Goal: Task Accomplishment & Management: Manage account settings

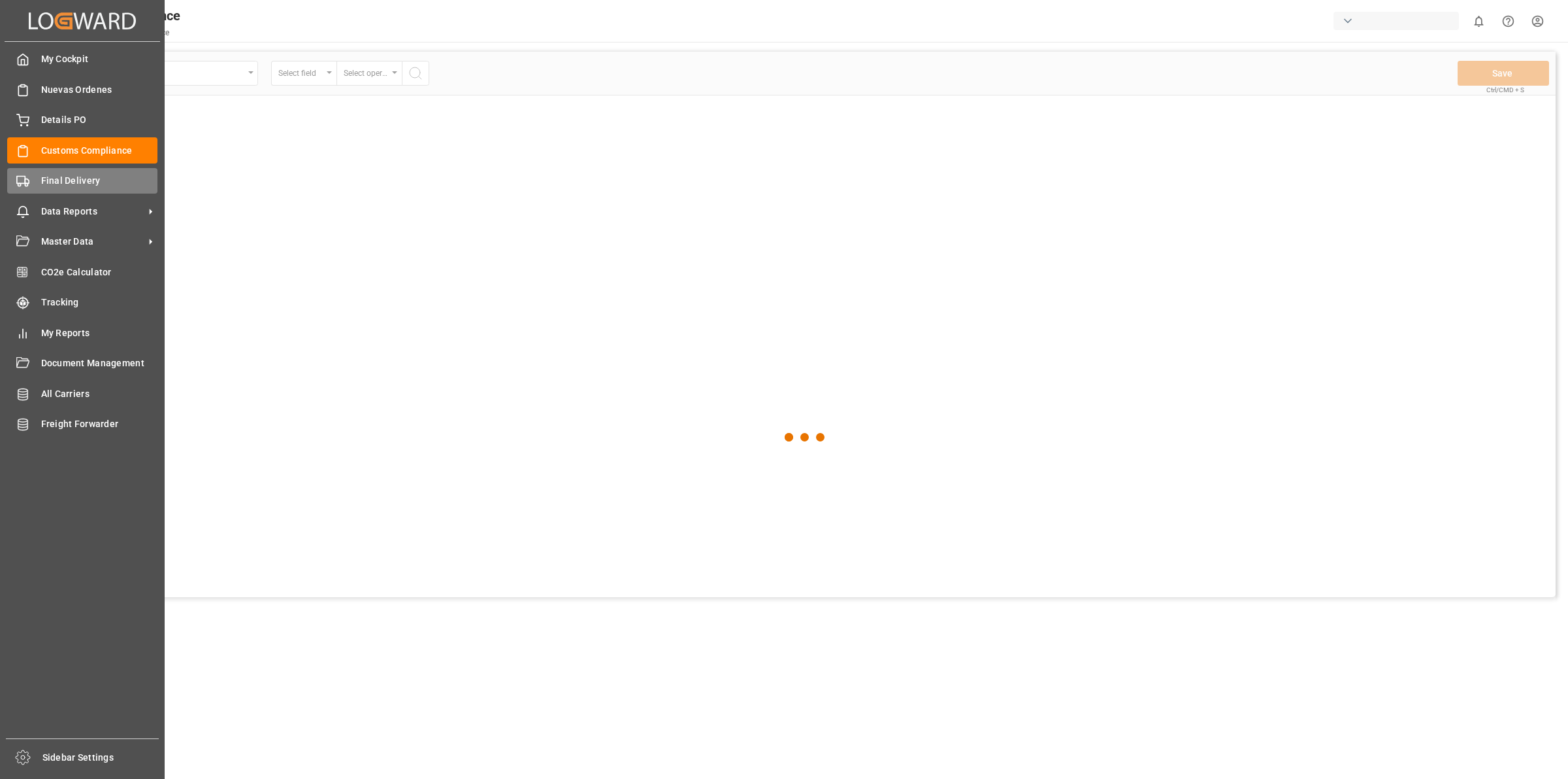
click at [38, 186] on div "Final Delivery Final Delivery" at bounding box center [82, 180] width 151 height 25
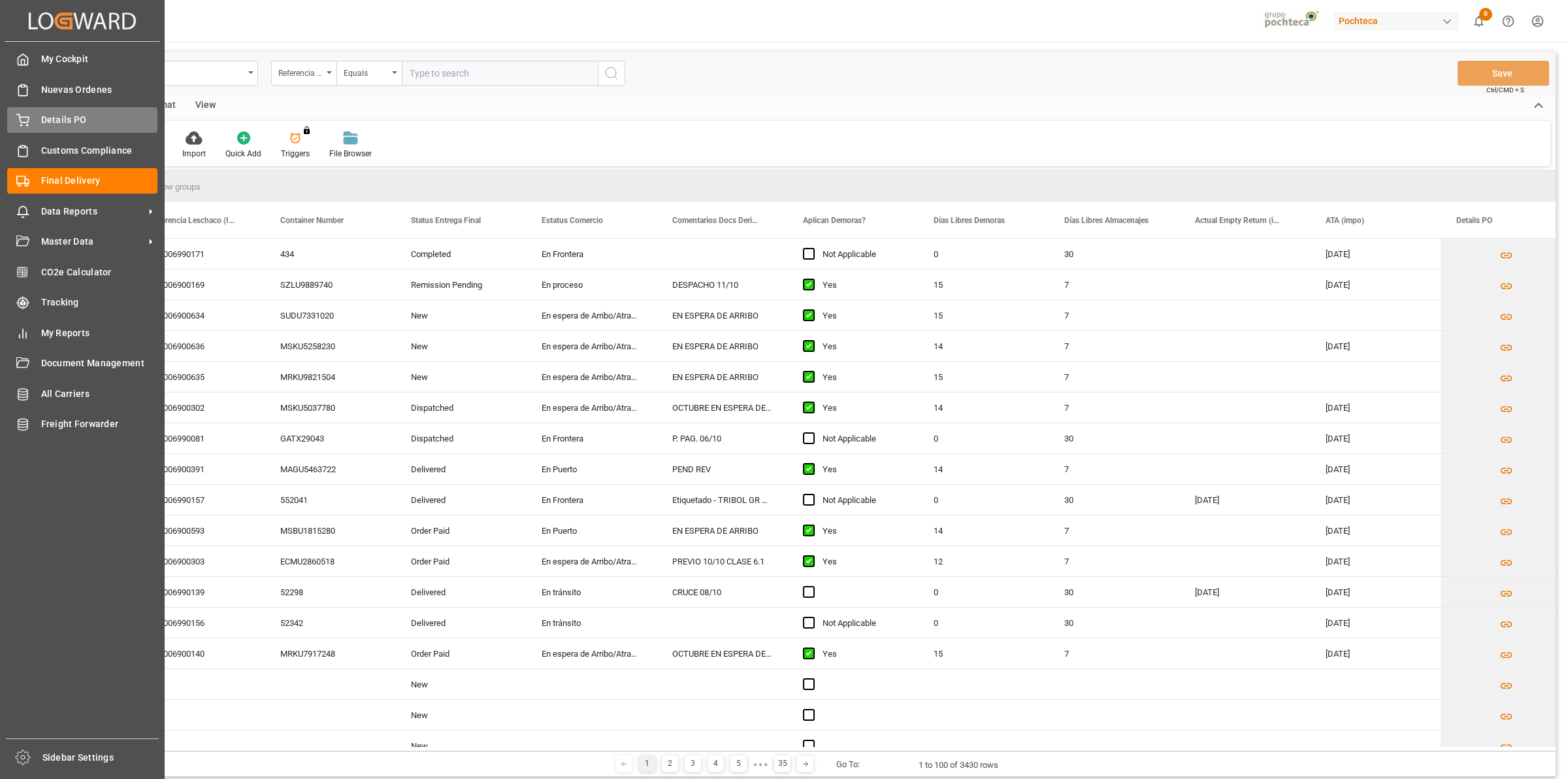
click at [30, 123] on div "Details PO Details PO" at bounding box center [82, 120] width 151 height 25
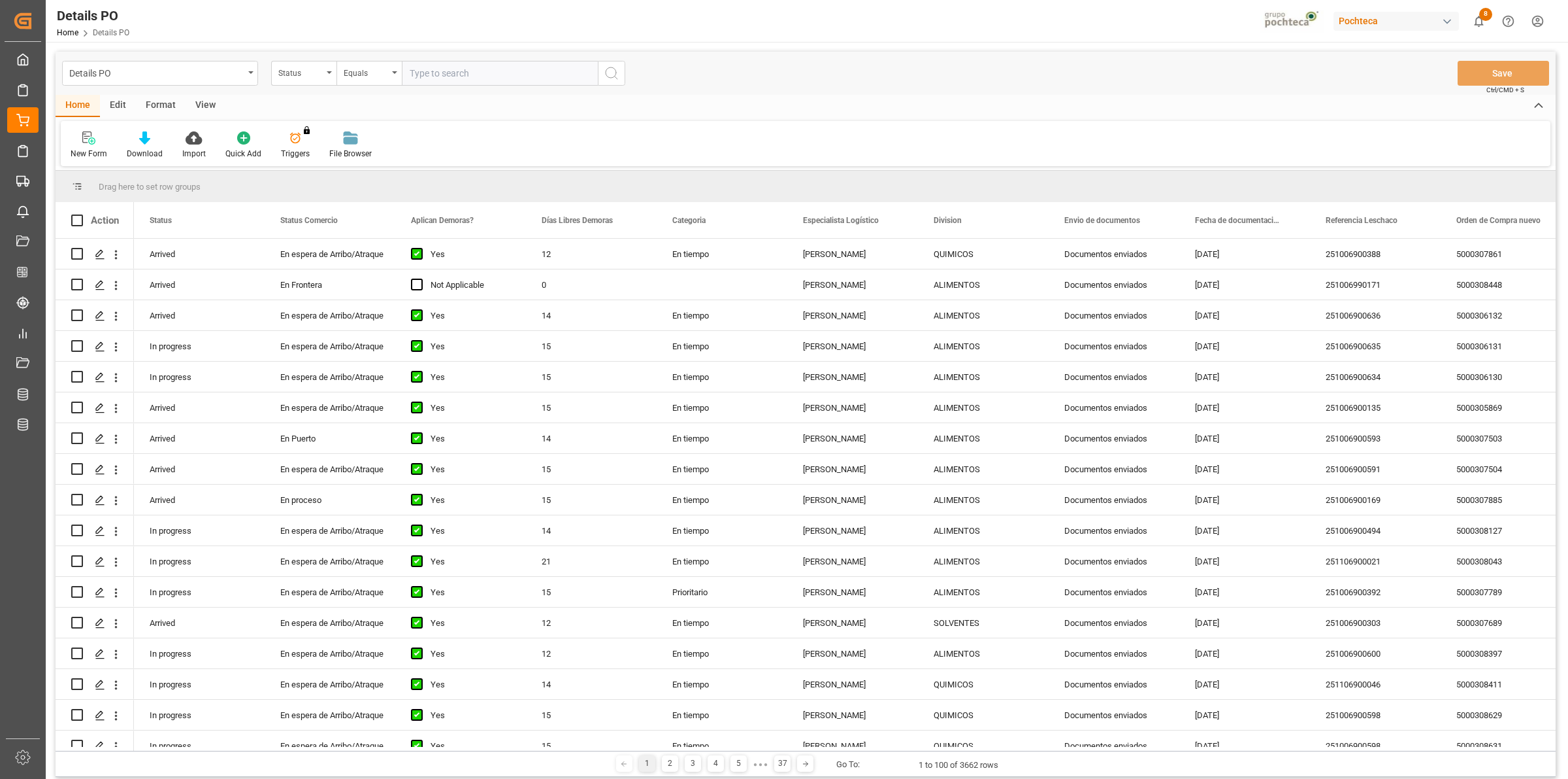
click at [430, 72] on input "text" at bounding box center [500, 74] width 196 height 25
click at [320, 73] on div "Status" at bounding box center [301, 71] width 45 height 15
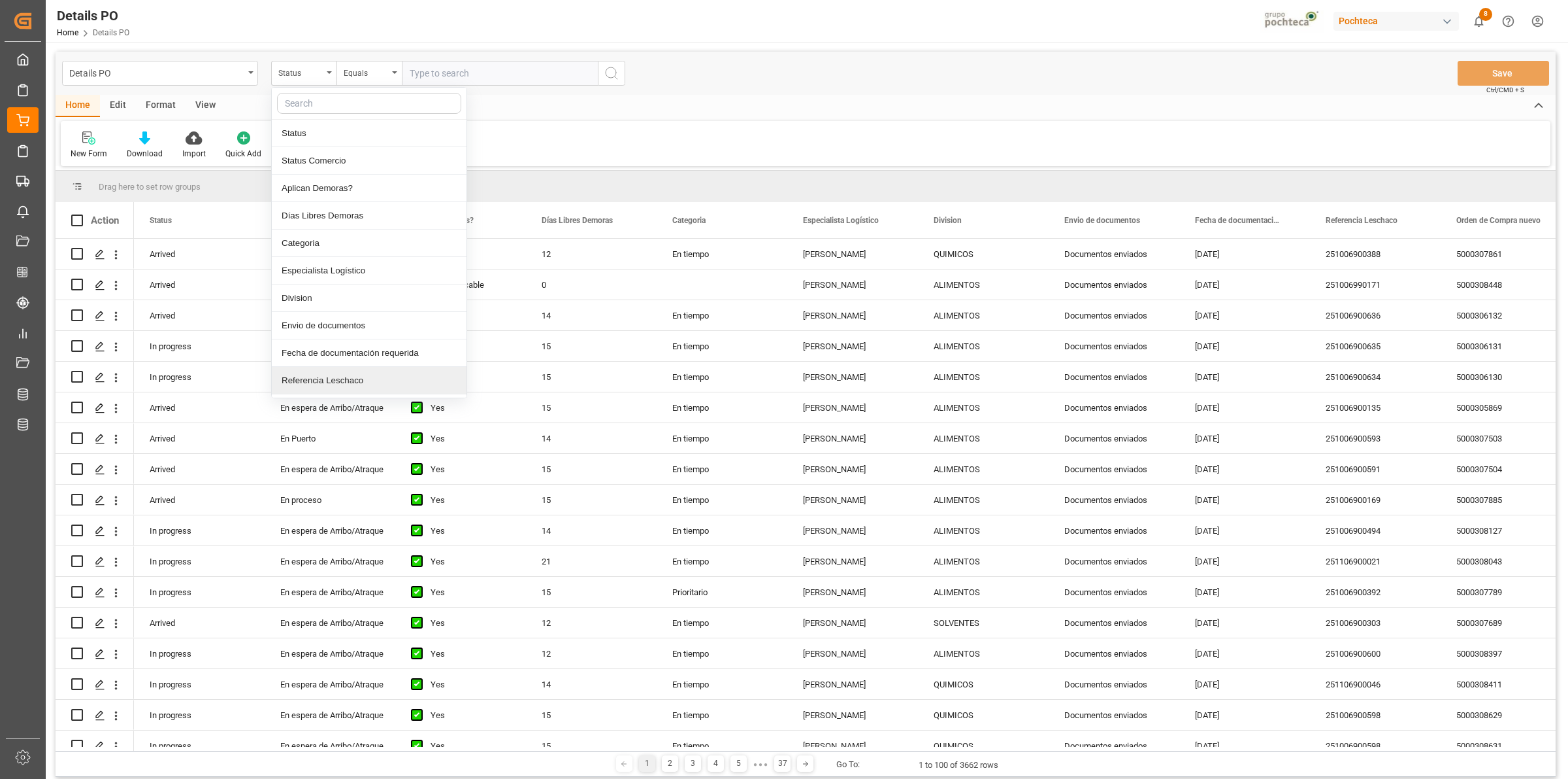
click at [315, 376] on div "Referencia Leschaco" at bounding box center [368, 380] width 194 height 28
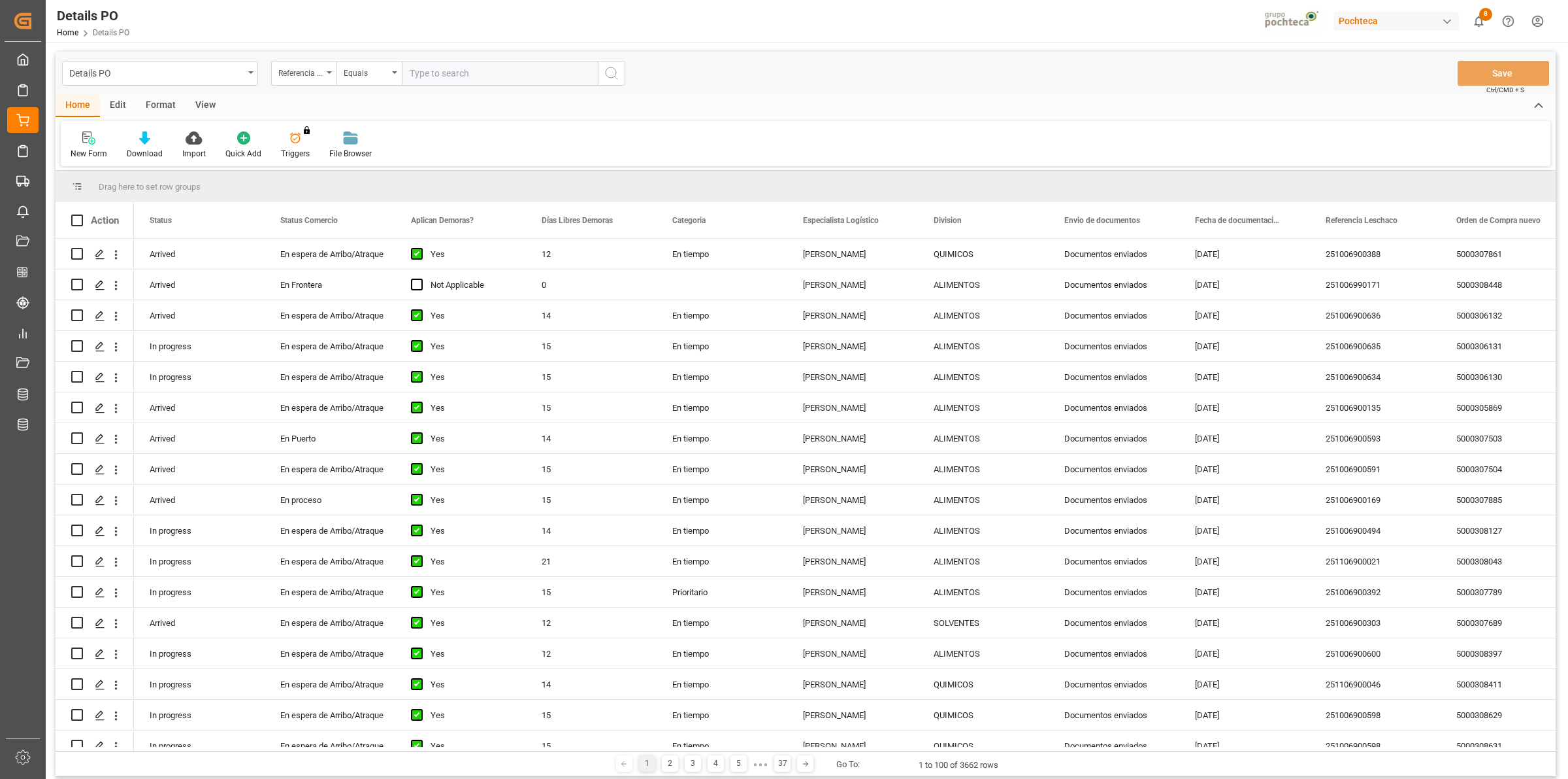
click at [438, 72] on input "text" at bounding box center [500, 74] width 196 height 25
paste input "251006900392"
type input "251006900392"
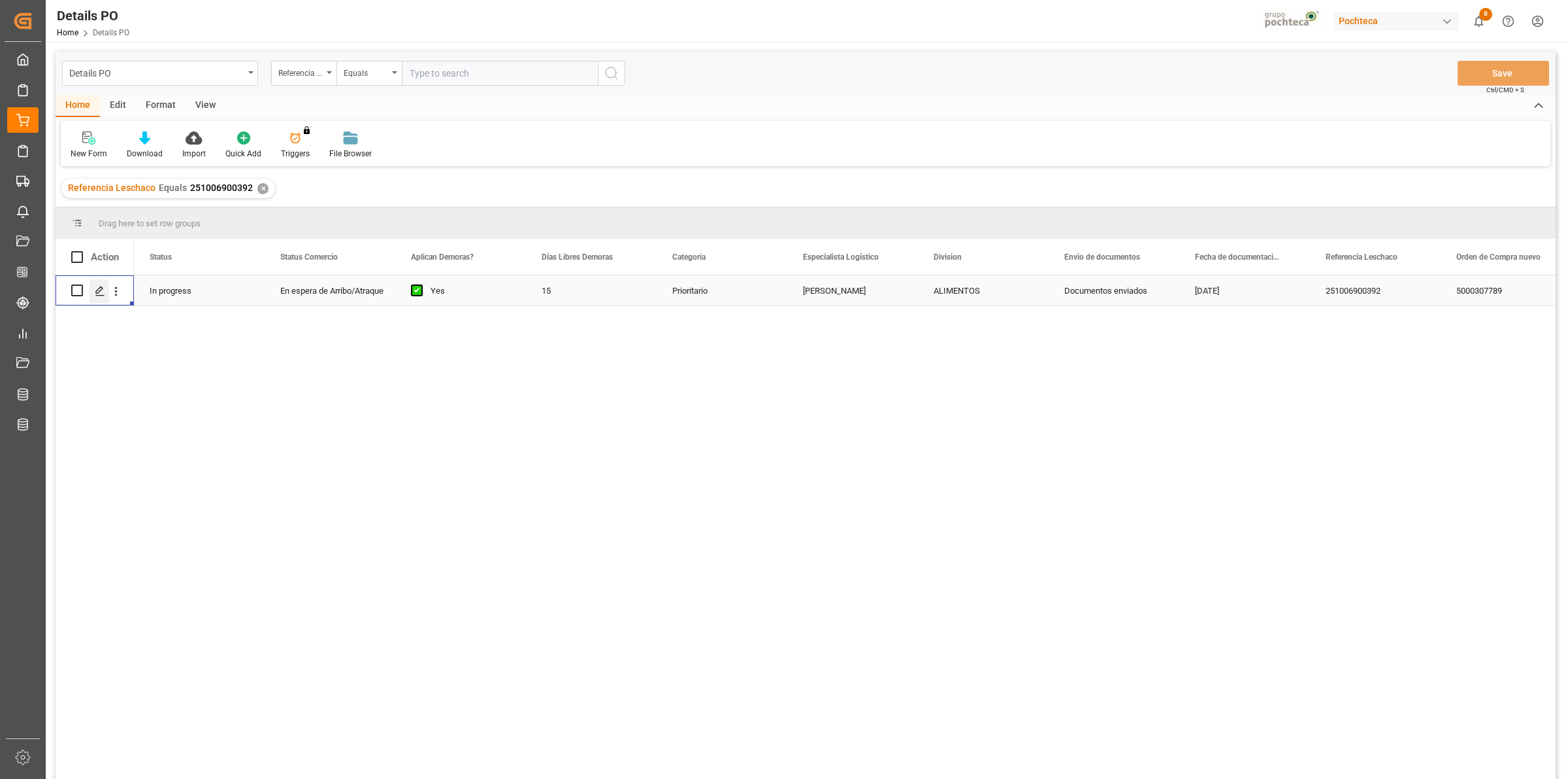
click at [105, 289] on icon "Press SPACE to select this row." at bounding box center [100, 291] width 11 height 11
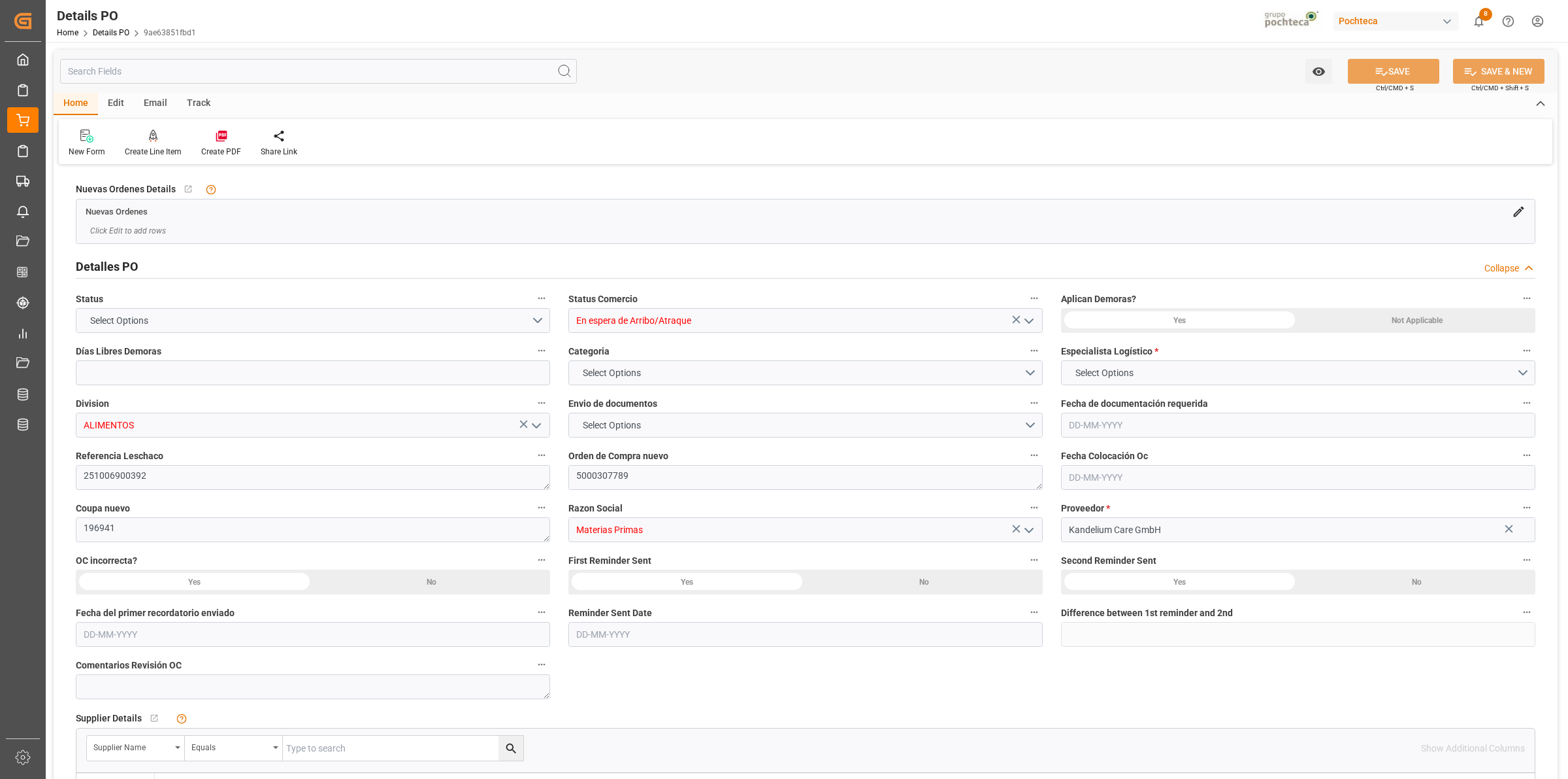
type input "15"
type input "[DATE]"
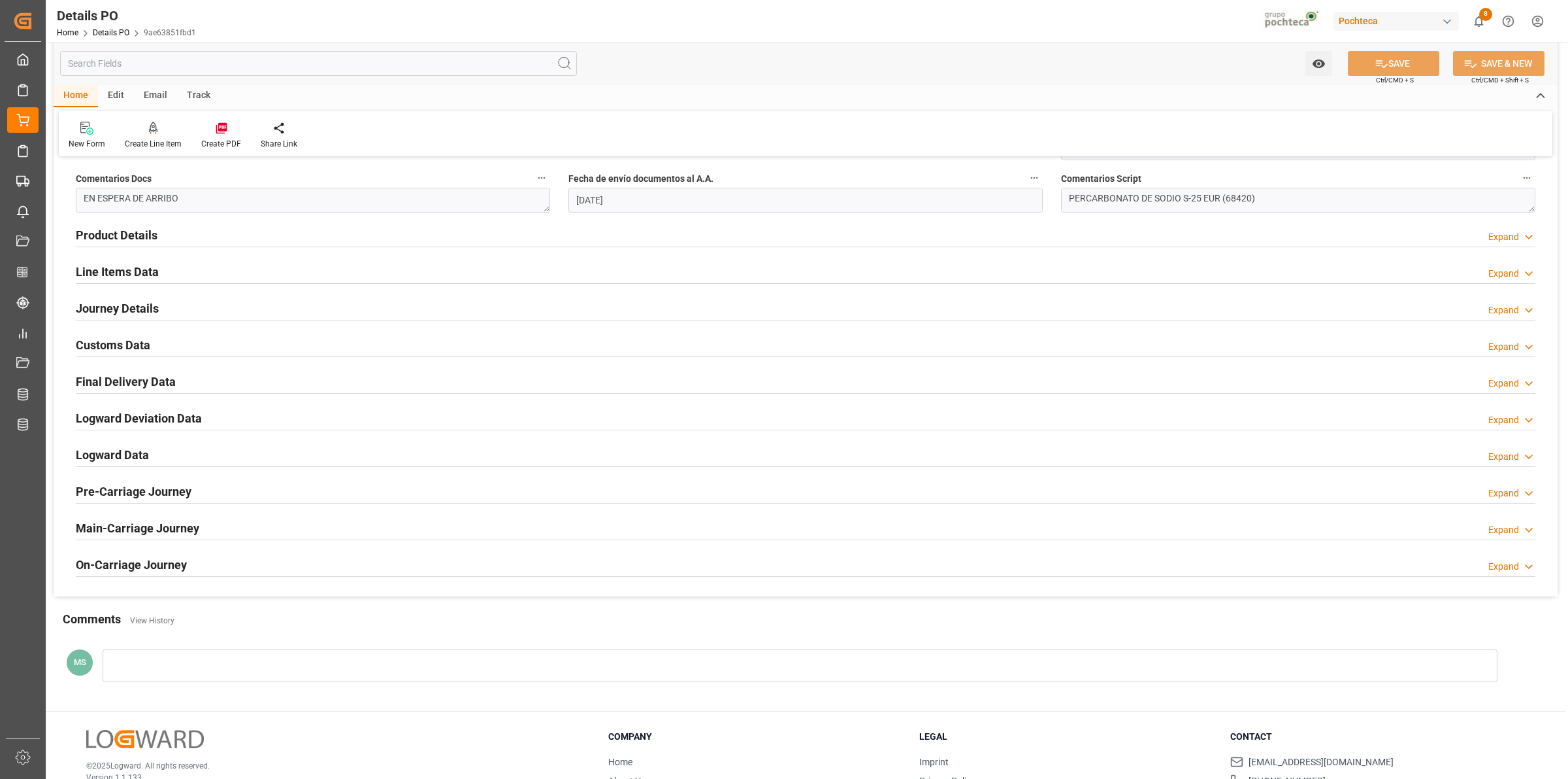
scroll to position [818, 0]
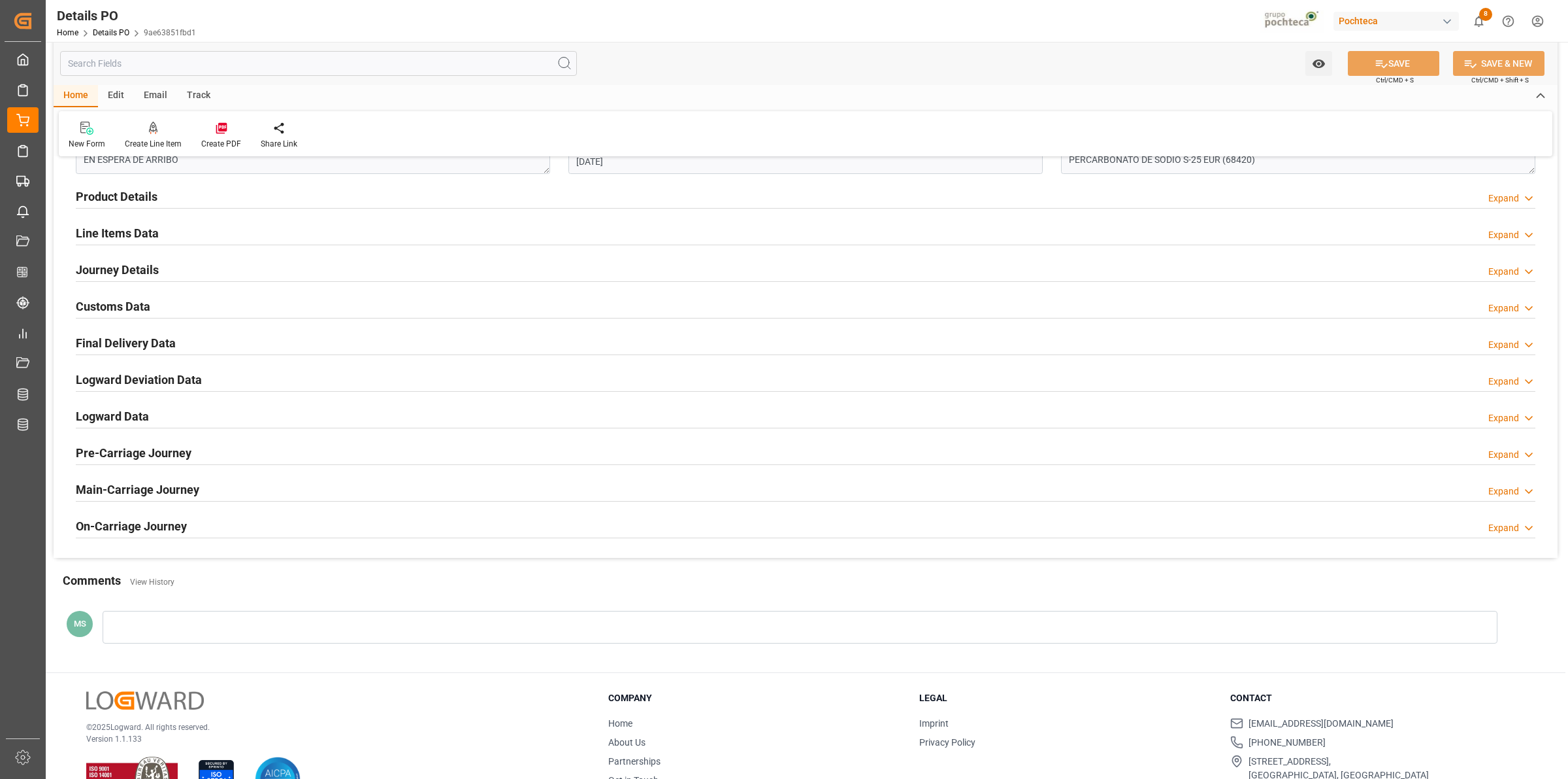
click at [105, 301] on h2 "Customs Data" at bounding box center [113, 307] width 74 height 18
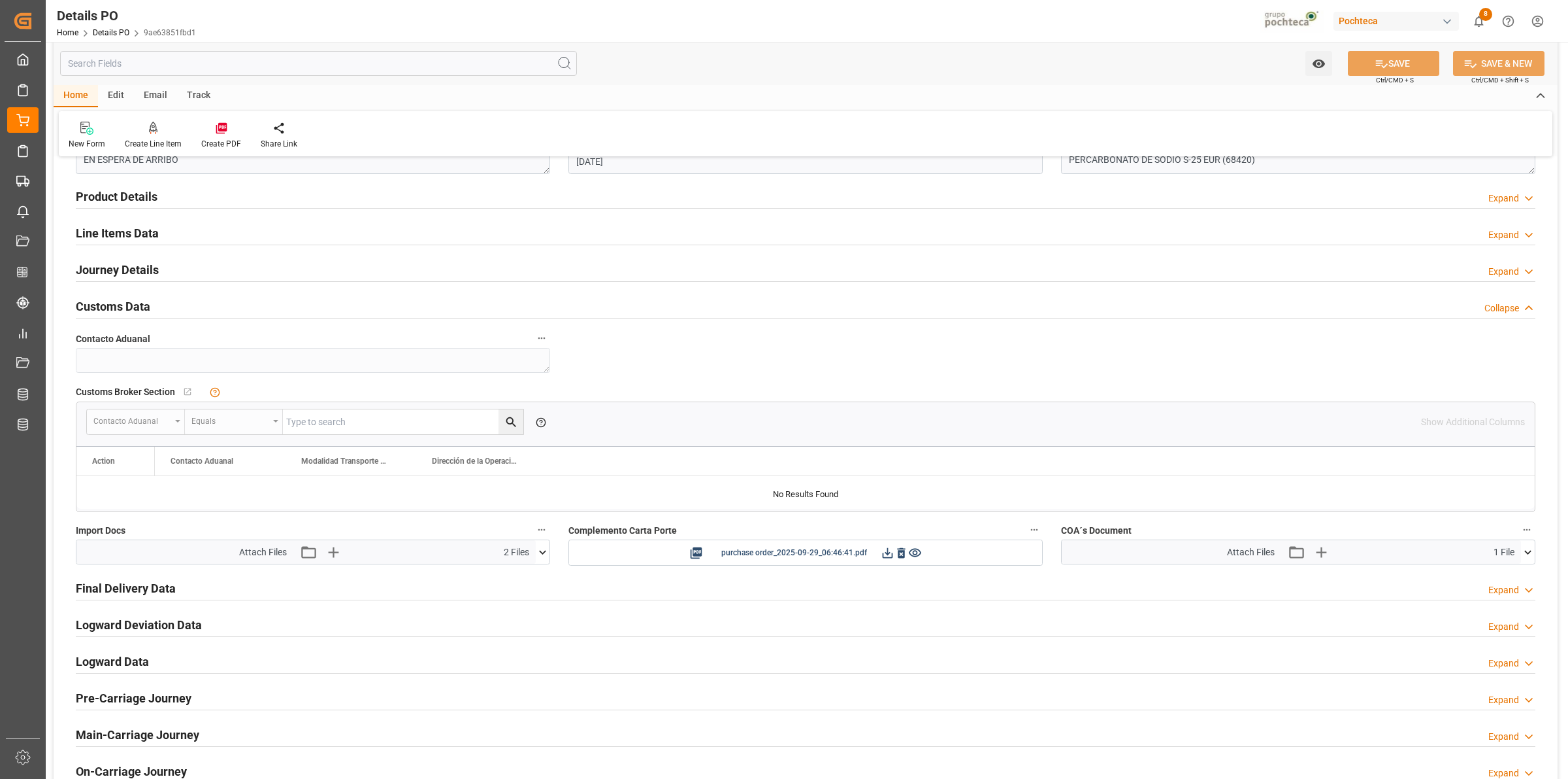
click at [541, 553] on icon at bounding box center [542, 551] width 13 height 13
click at [534, 580] on icon at bounding box center [536, 576] width 13 height 8
